Goal: Information Seeking & Learning: Learn about a topic

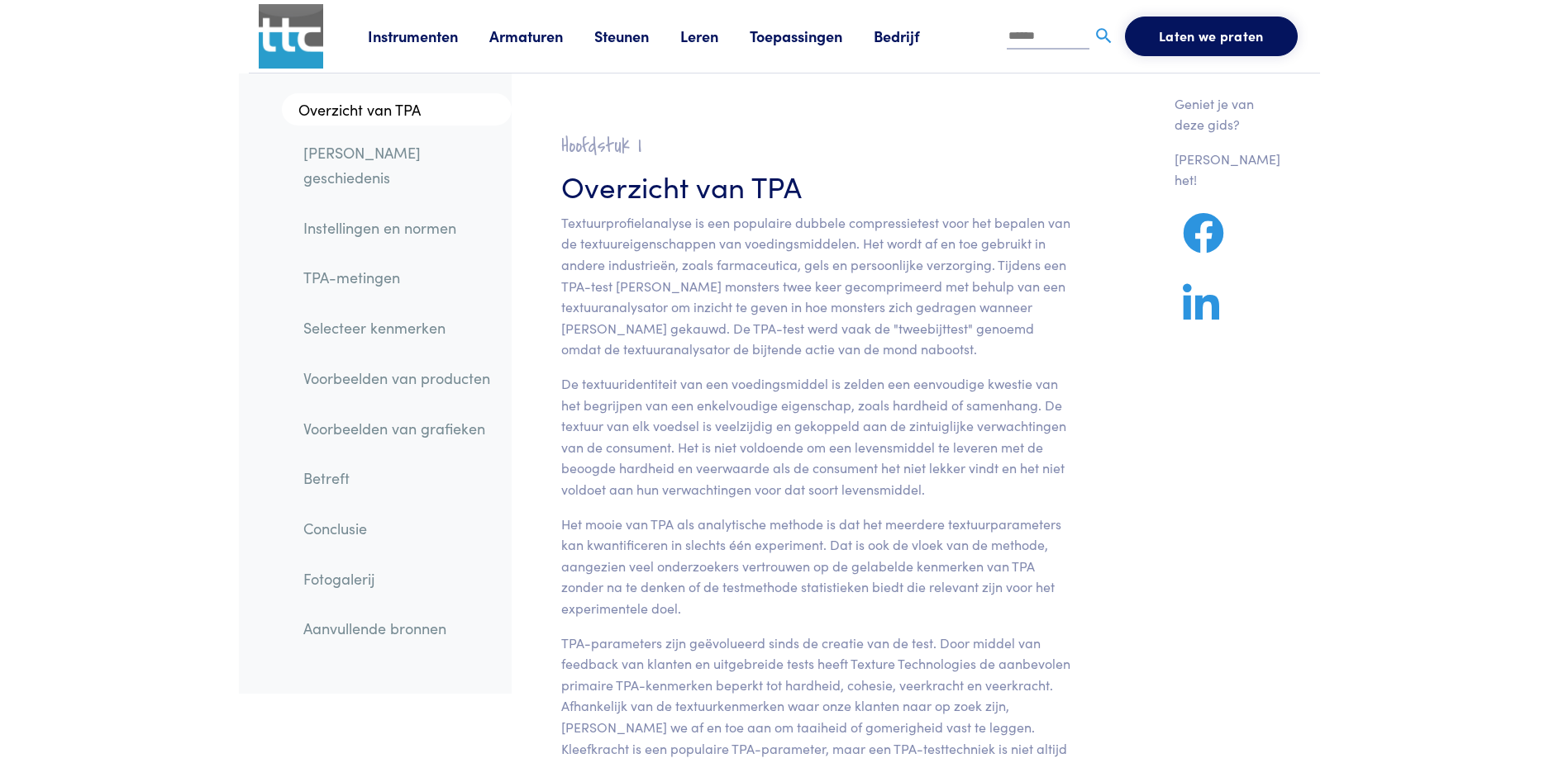
click at [354, 560] on link "Fotogalerij" at bounding box center [400, 579] width 221 height 38
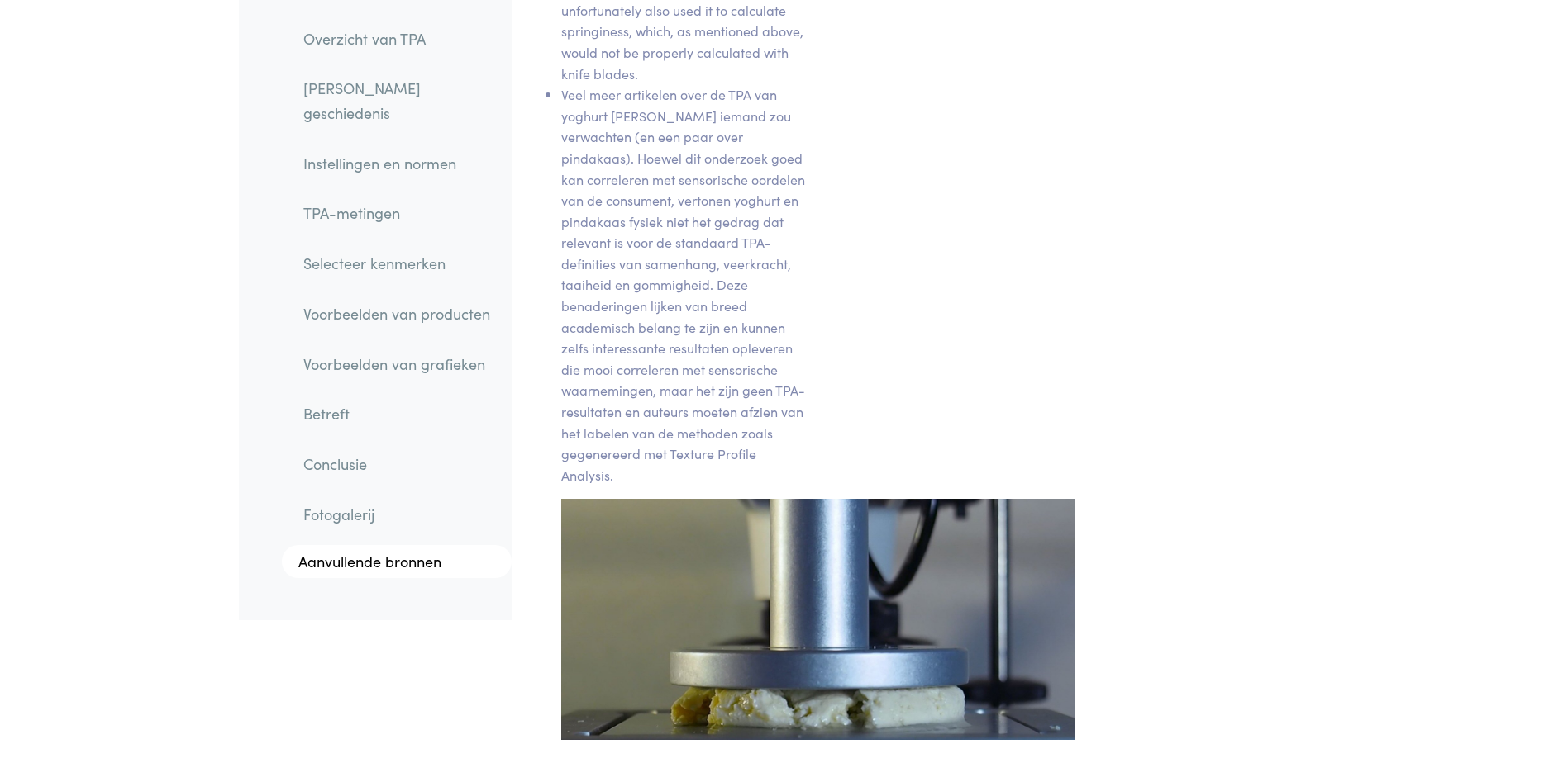
scroll to position [25925, 0]
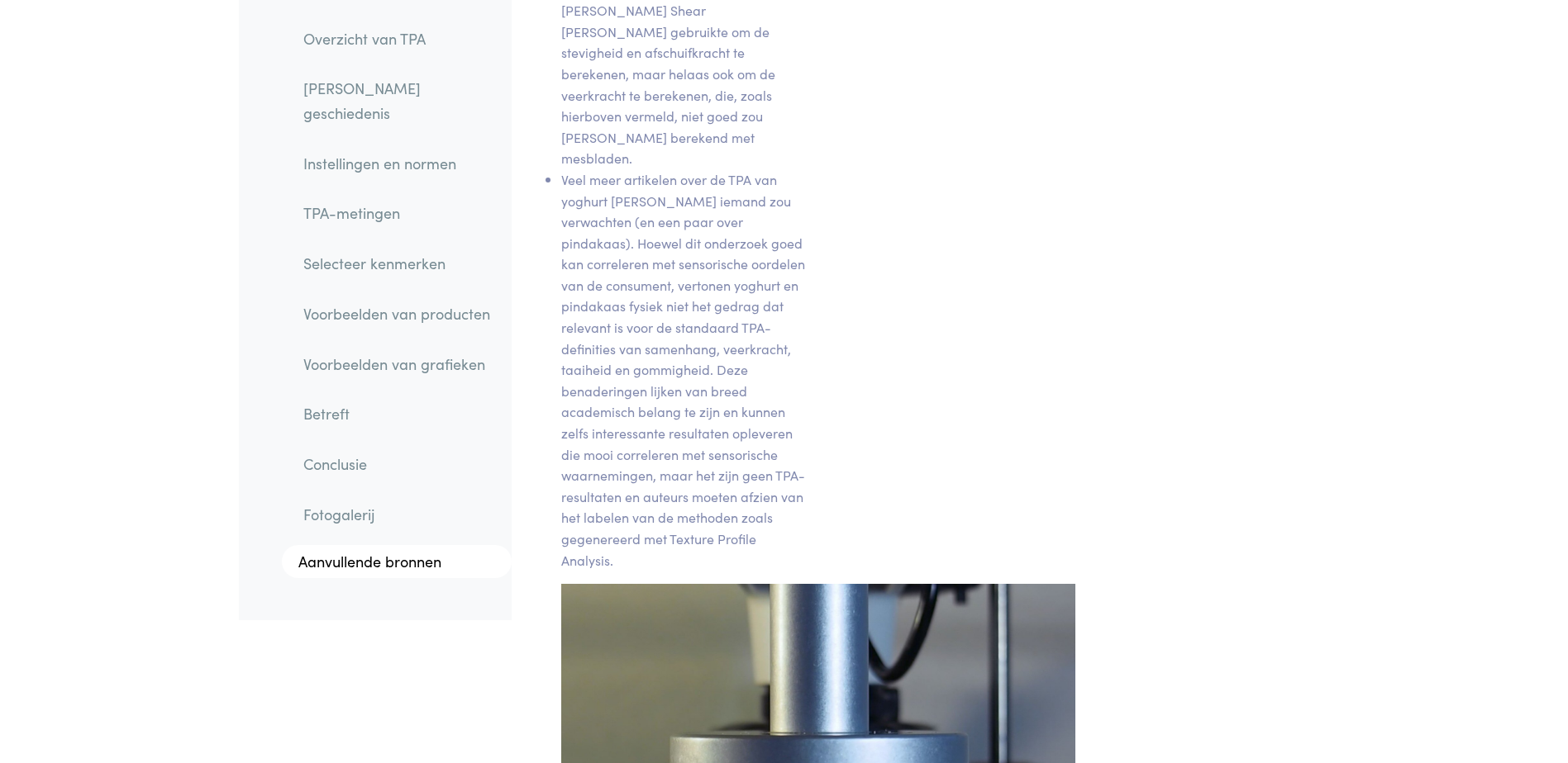
click at [355, 345] on link "Voorbeelden van grafieken" at bounding box center [400, 364] width 221 height 38
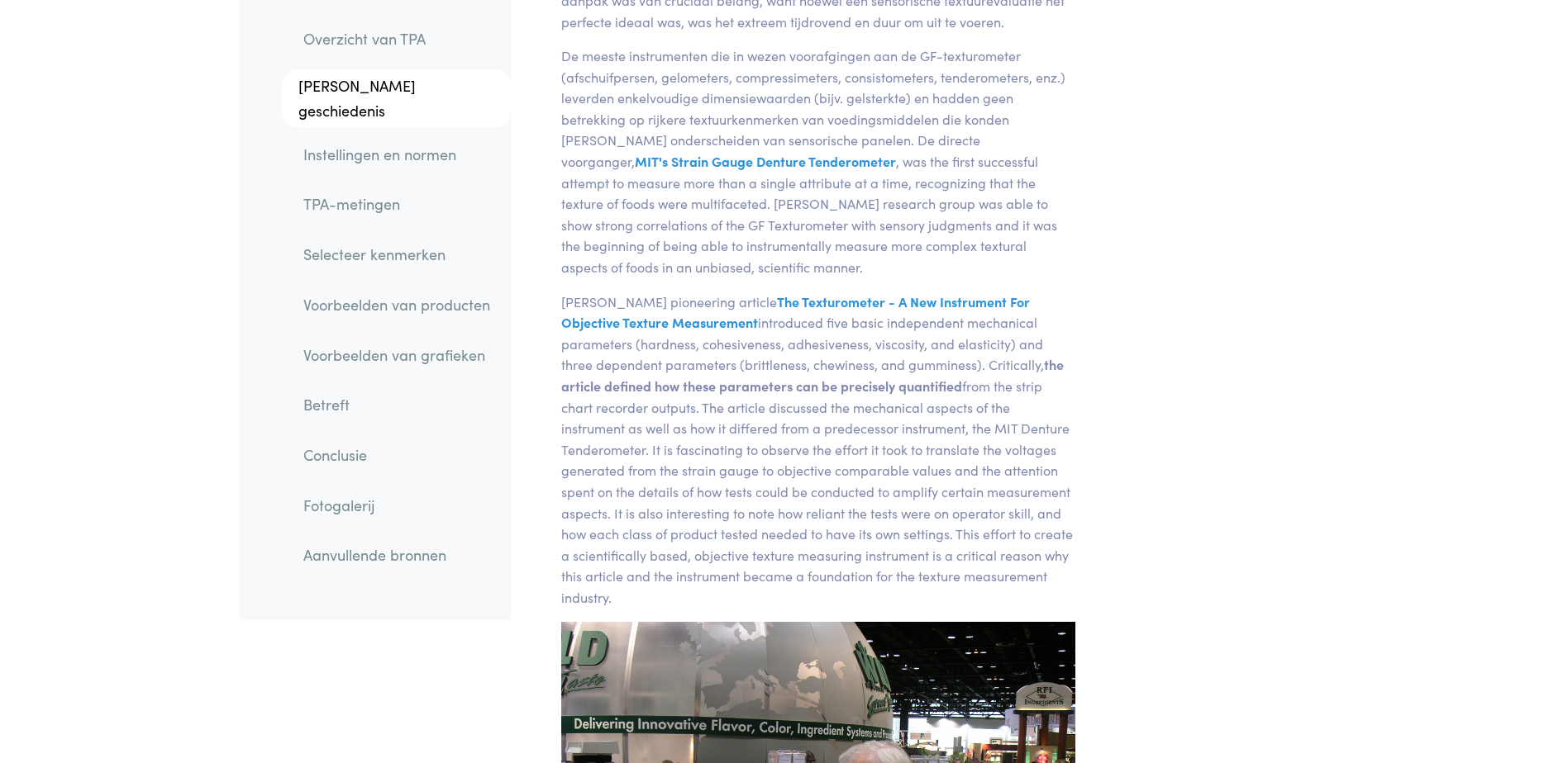
scroll to position [847, 0]
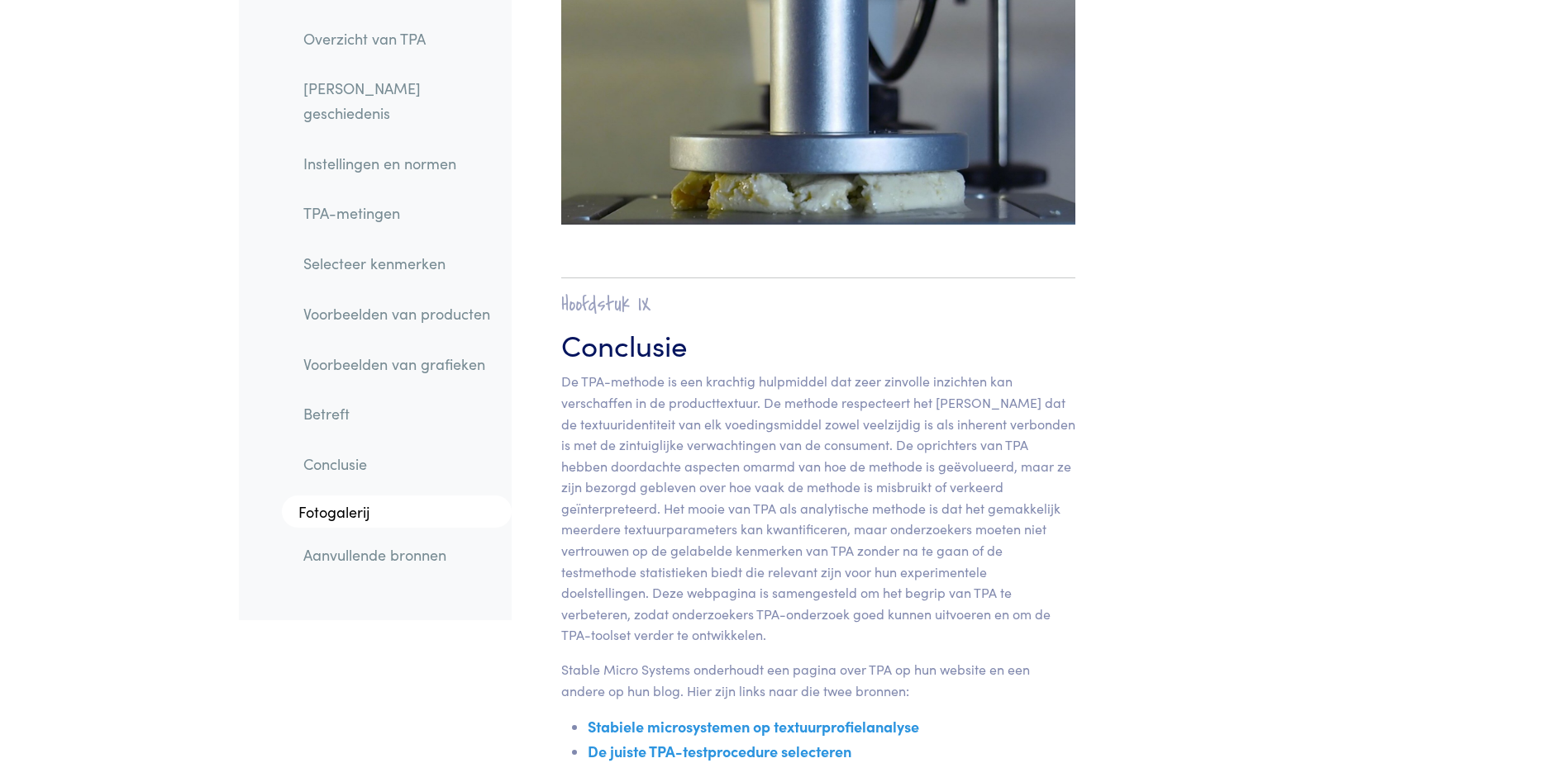
scroll to position [29024, 0]
